Goal: Task Accomplishment & Management: Use online tool/utility

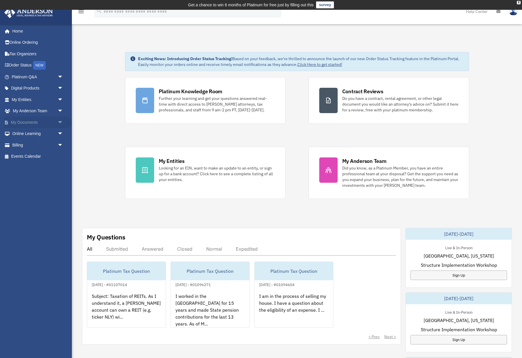
click at [38, 120] on link "My Documents arrow_drop_down" at bounding box center [38, 121] width 68 height 11
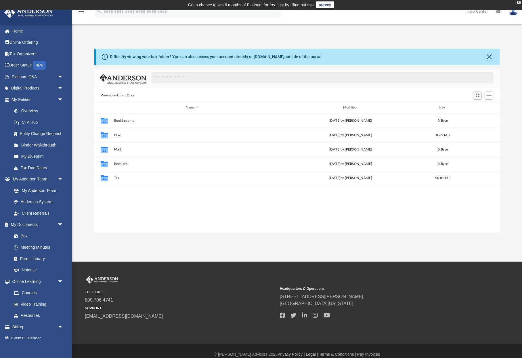
scroll to position [131, 405]
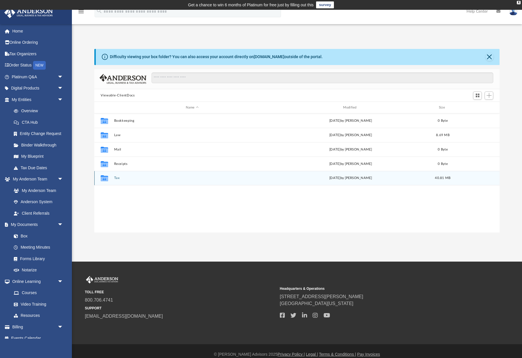
click at [116, 177] on button "Tax" at bounding box center [192, 178] width 156 height 4
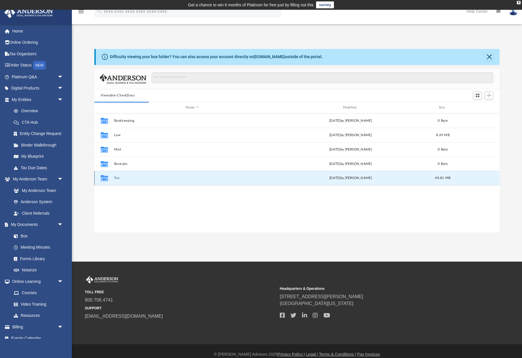
click at [117, 177] on button "Tax" at bounding box center [192, 178] width 156 height 4
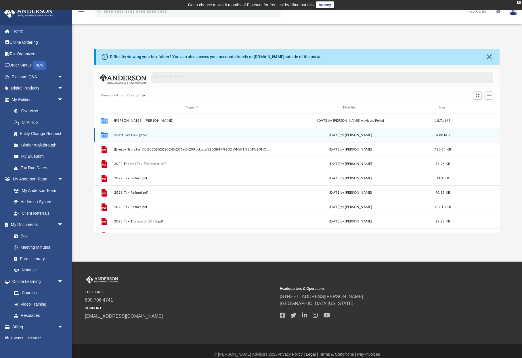
click at [123, 134] on button "Smart Tax Navigator" at bounding box center [192, 135] width 156 height 4
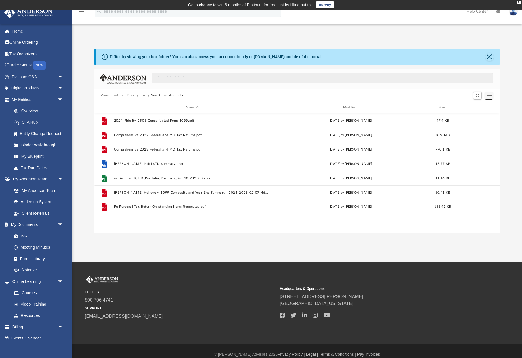
click at [487, 94] on span "Add" at bounding box center [488, 95] width 5 height 5
click at [479, 108] on li "Upload" at bounding box center [480, 107] width 18 height 6
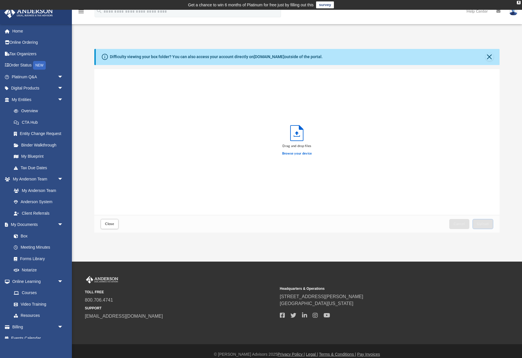
scroll to position [146, 405]
click at [292, 153] on label "Browse your device" at bounding box center [297, 153] width 30 height 5
click at [0, 0] on input "Browse your device" at bounding box center [0, 0] width 0 height 0
click at [485, 226] on button "Upload" at bounding box center [482, 224] width 21 height 10
click at [111, 225] on span "Close" at bounding box center [109, 223] width 9 height 3
